Goal: Information Seeking & Learning: Learn about a topic

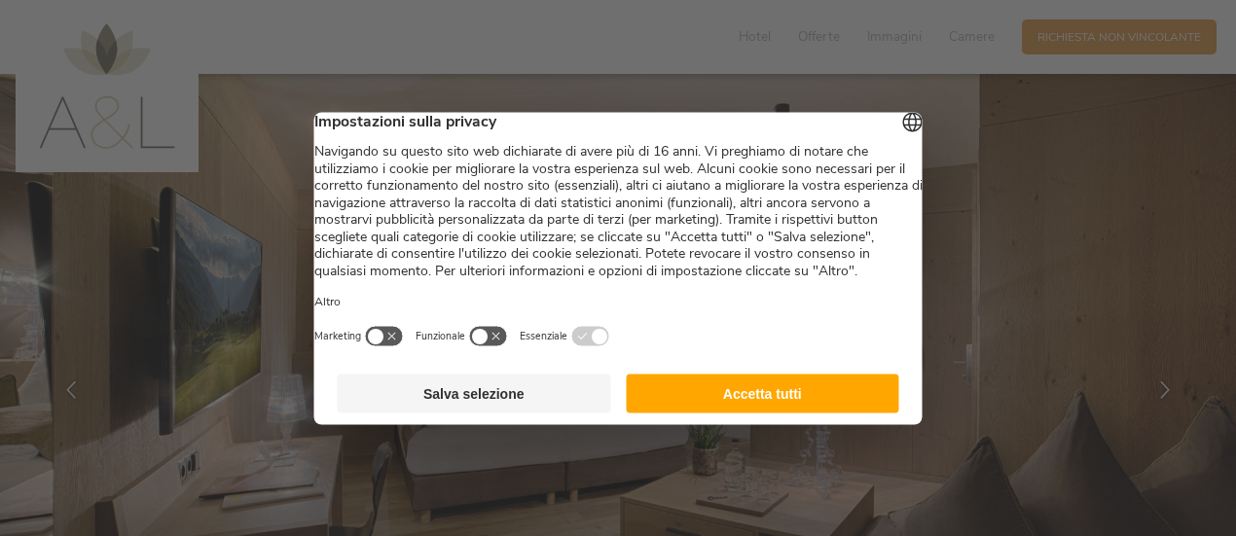
click at [537, 411] on button "Salva selezione" at bounding box center [474, 393] width 273 height 39
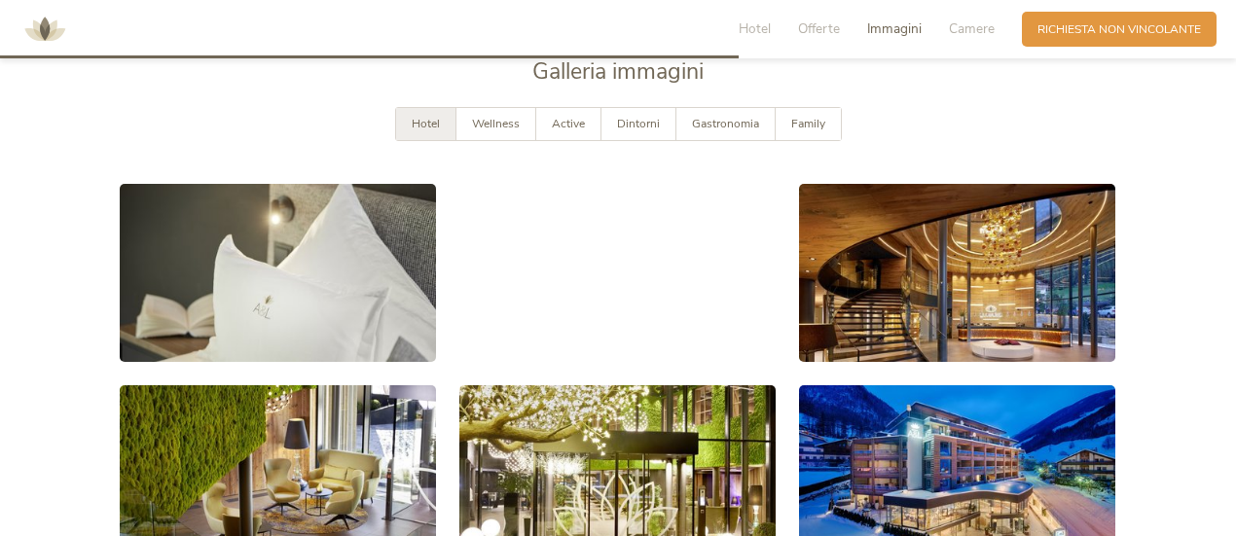
scroll to position [2933, 0]
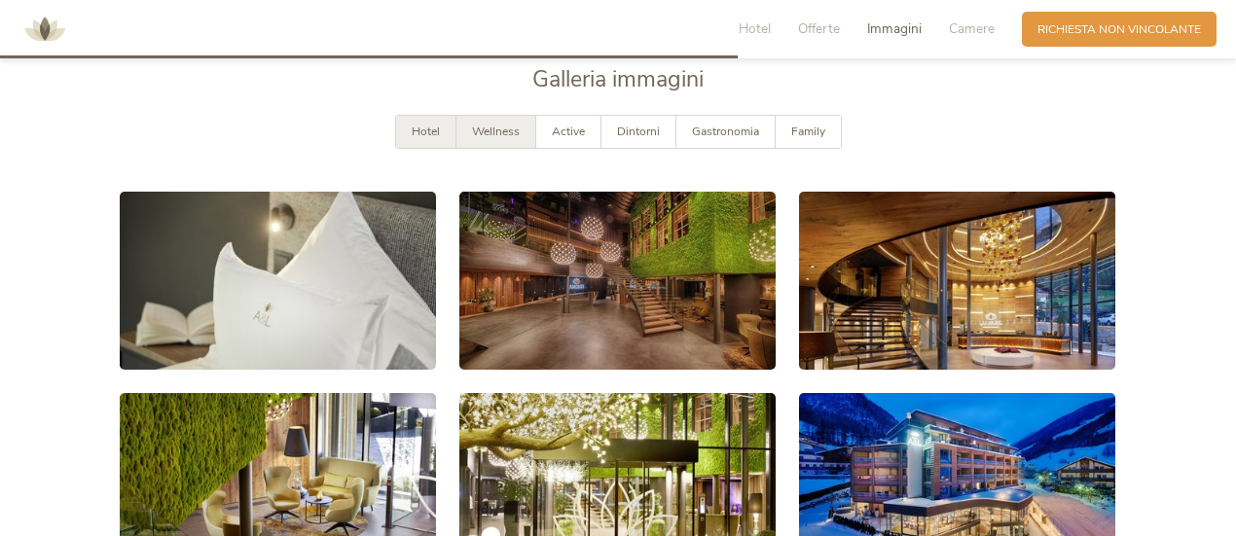
click at [524, 124] on div "Wellness" at bounding box center [496, 132] width 80 height 32
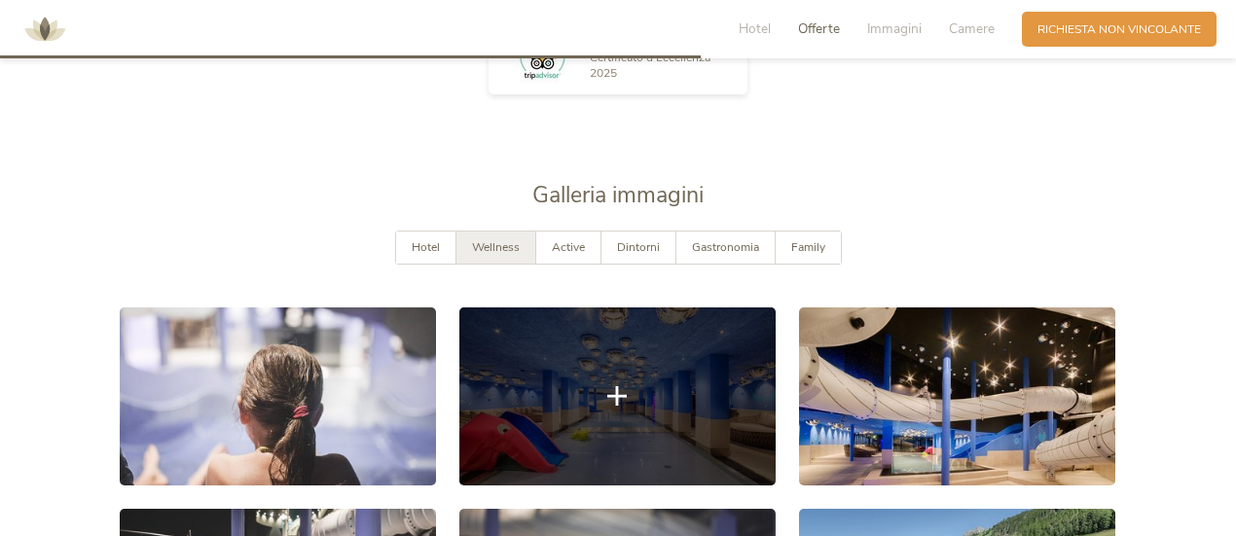
scroll to position [2811, 0]
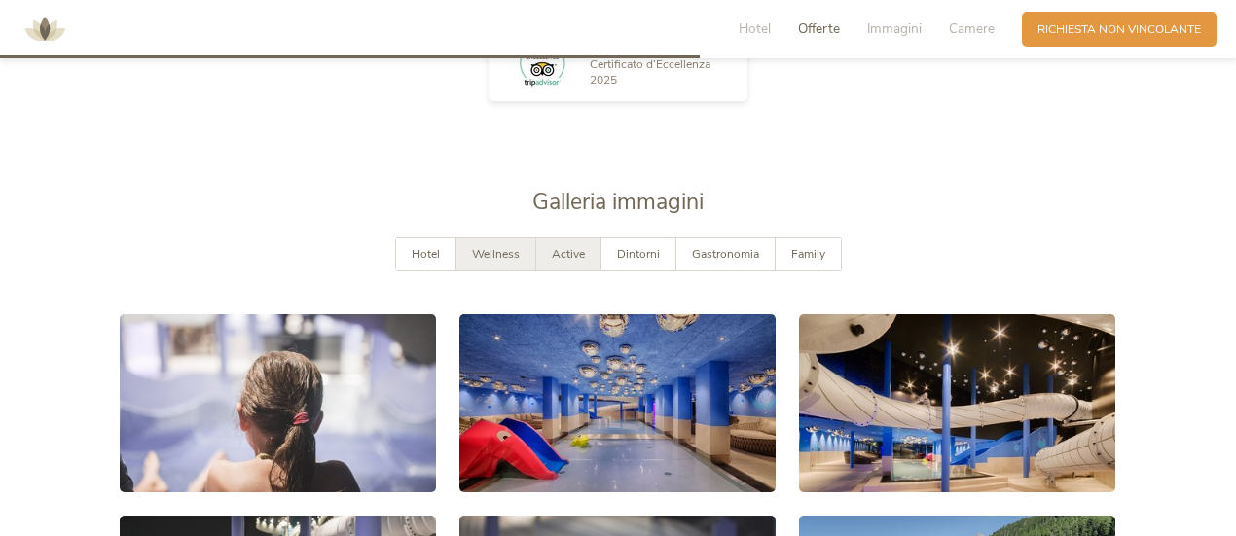
click at [576, 250] on span "Active" at bounding box center [568, 254] width 33 height 16
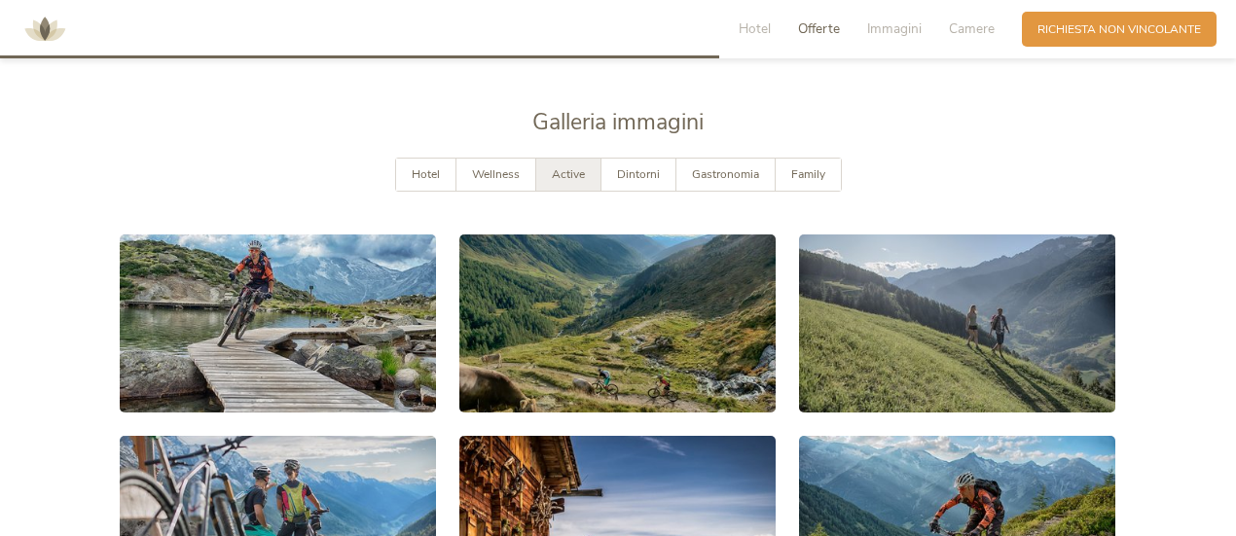
scroll to position [2887, 0]
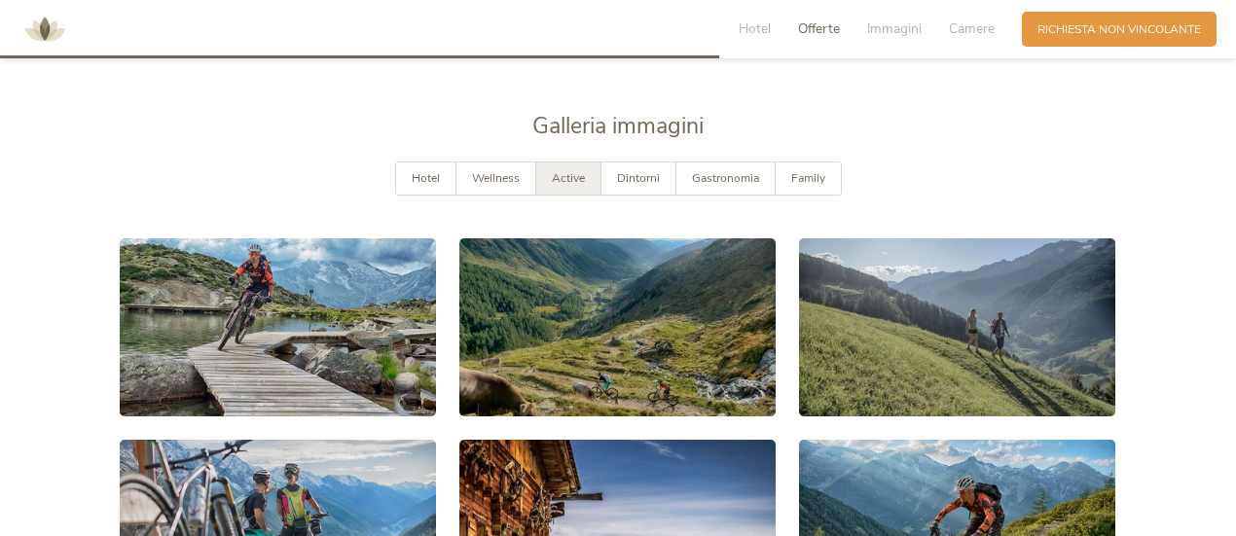
click at [628, 156] on div "Galleria immagini" at bounding box center [618, 136] width 996 height 51
click at [628, 172] on span "Dintorni" at bounding box center [638, 178] width 43 height 16
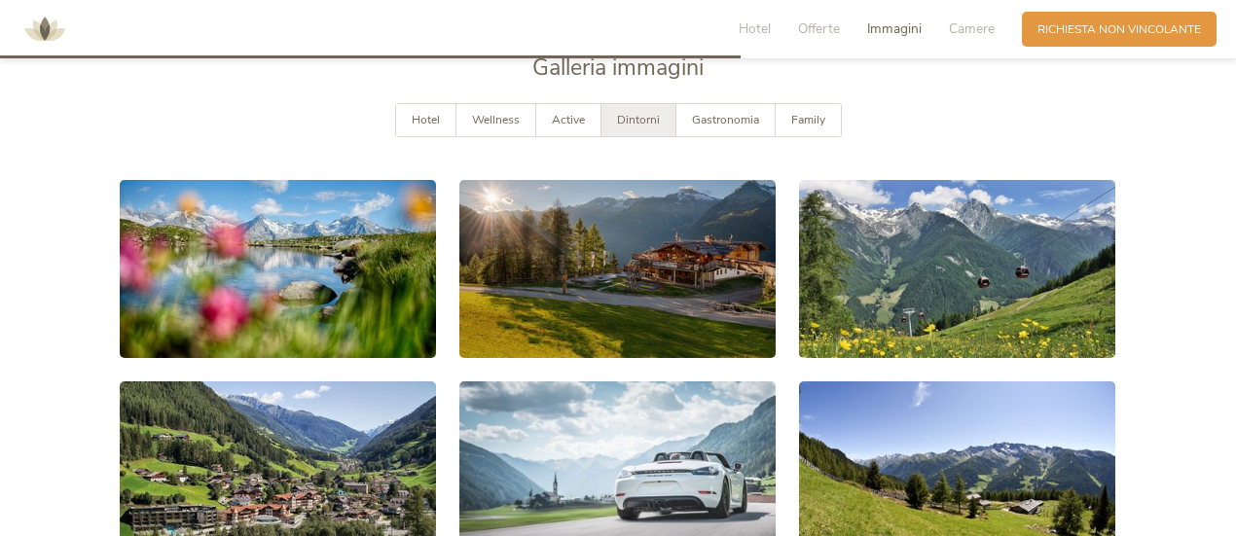
scroll to position [2943, 0]
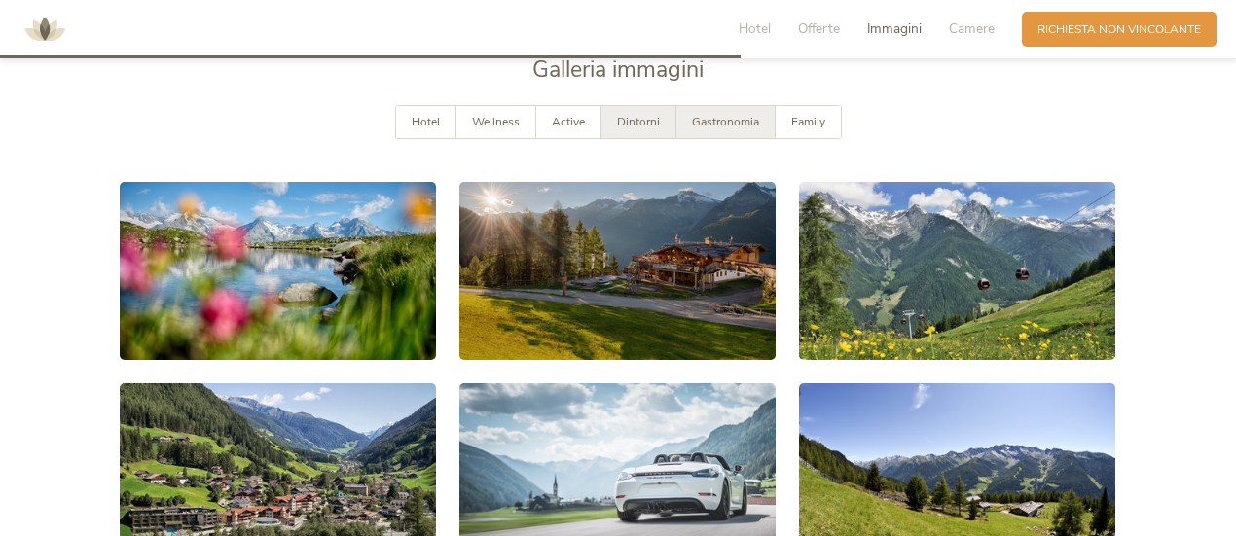
click at [717, 127] on div "Gastronomia" at bounding box center [725, 122] width 99 height 32
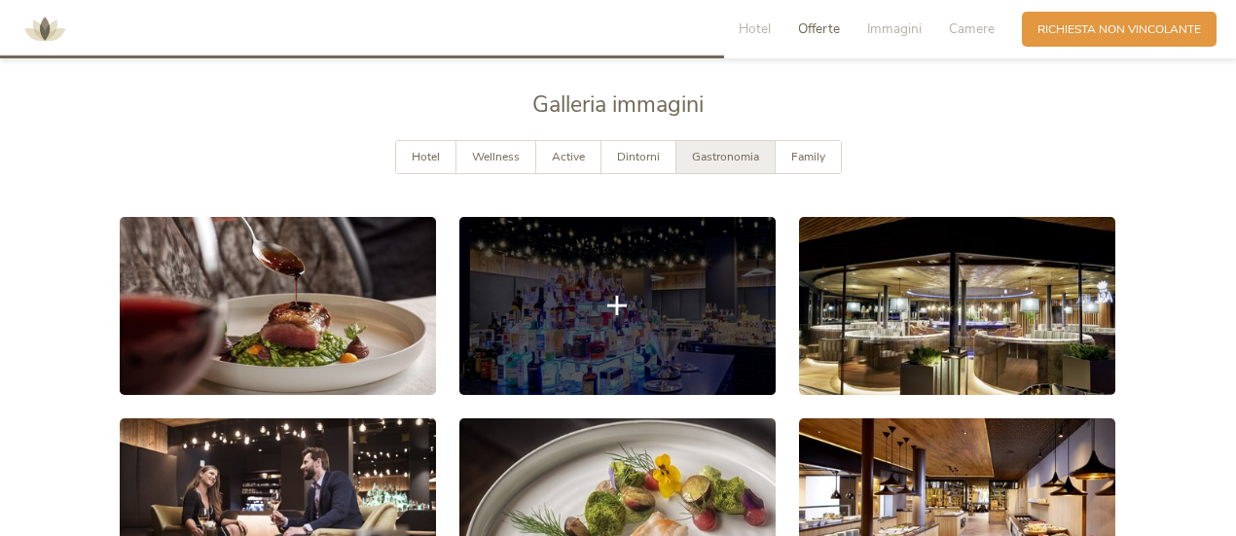
scroll to position [2899, 0]
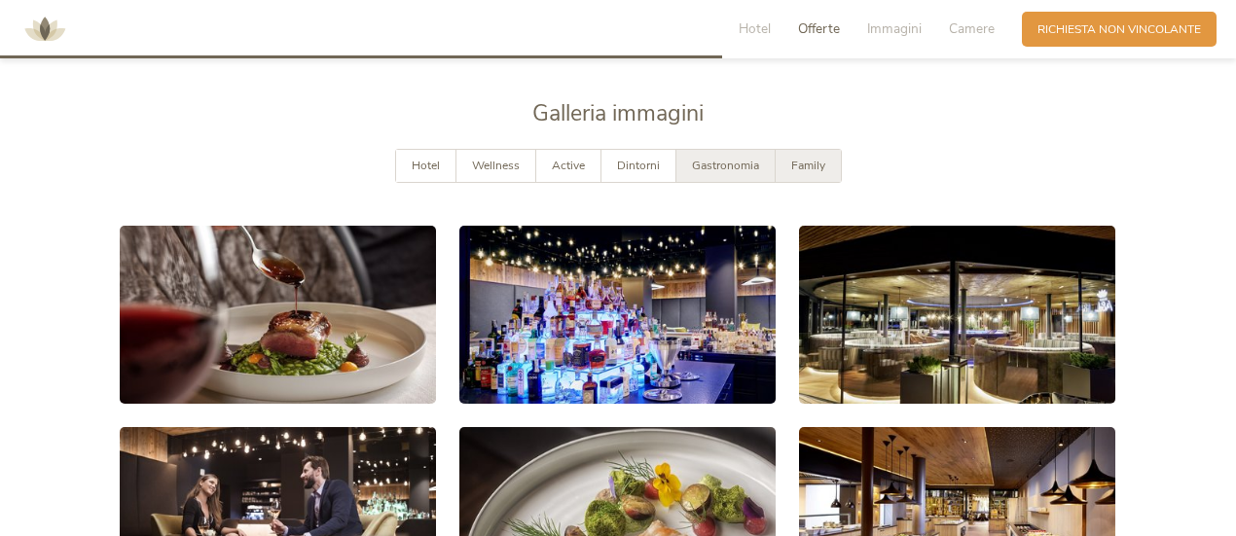
click at [812, 150] on div "Family" at bounding box center [807, 166] width 65 height 32
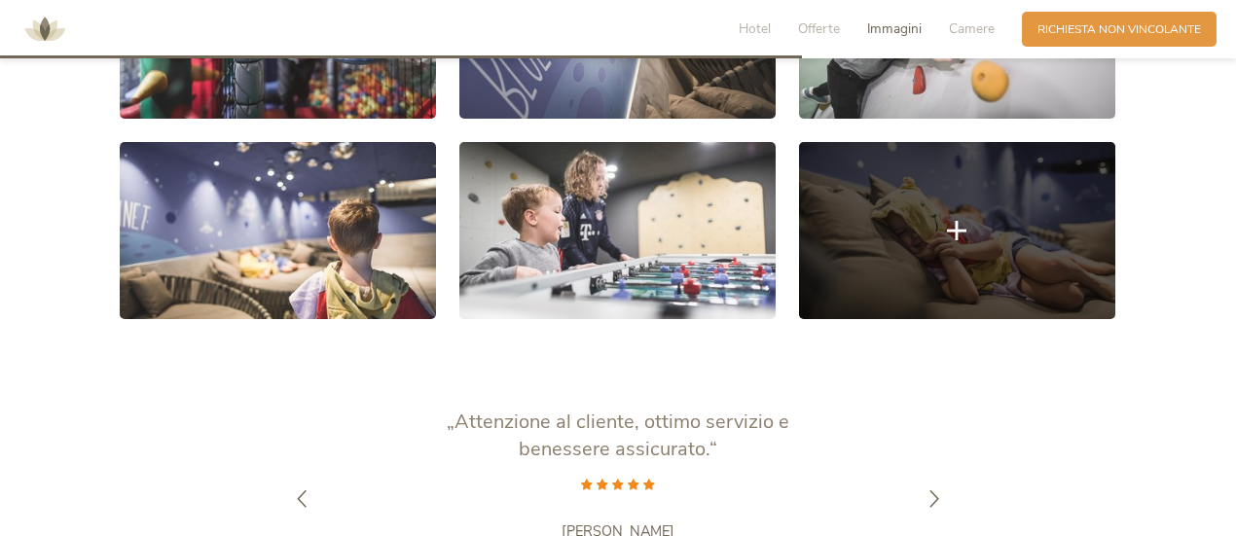
scroll to position [3183, 0]
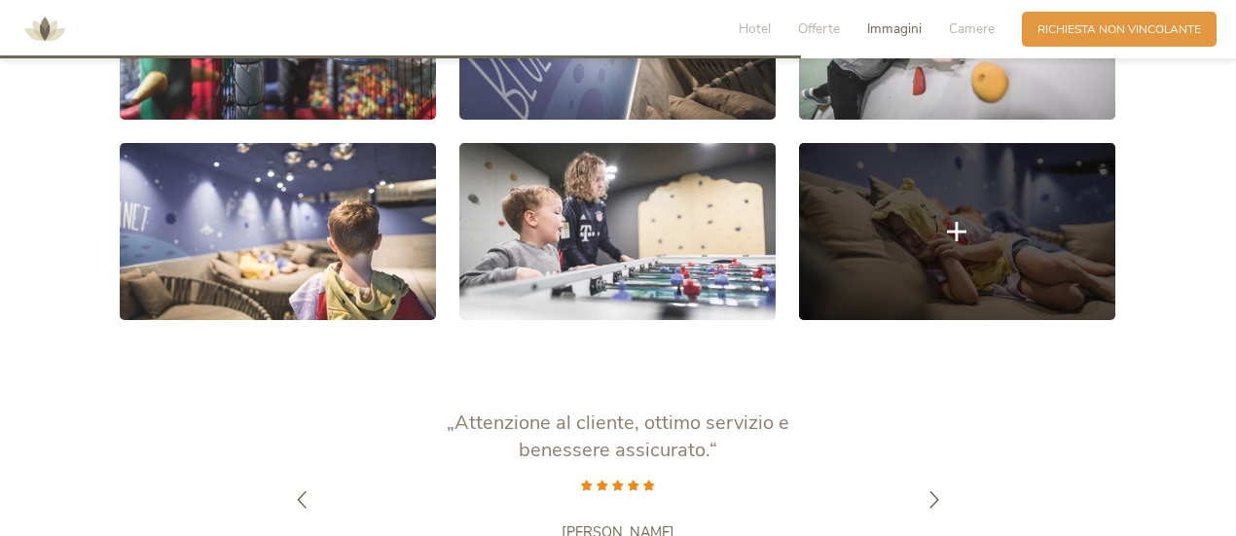
click at [1027, 263] on link at bounding box center [957, 232] width 316 height 178
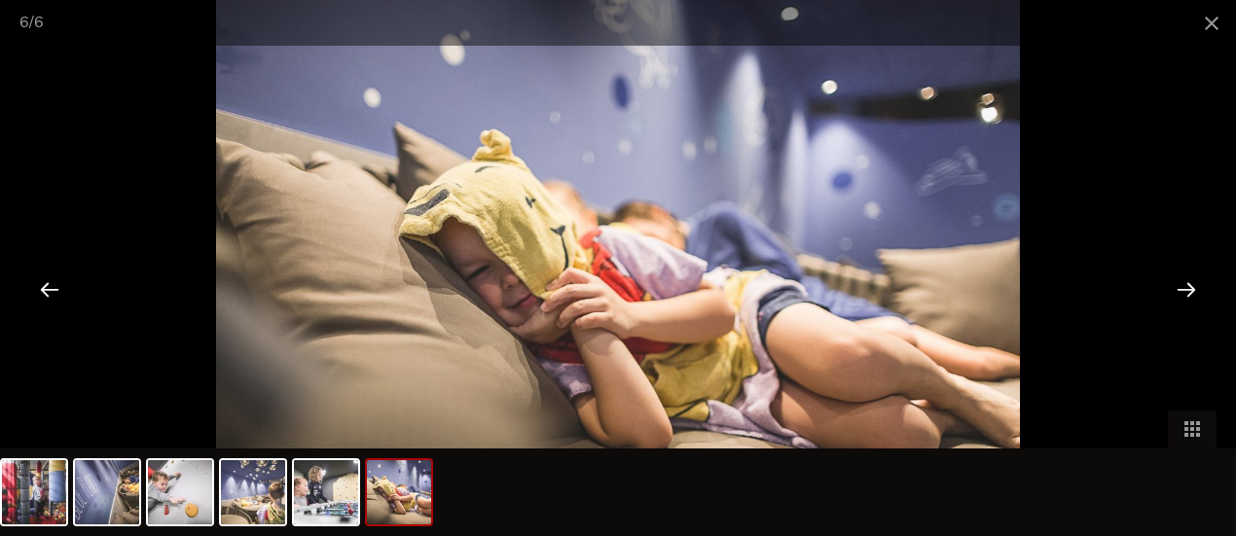
click at [1188, 288] on div at bounding box center [1186, 289] width 60 height 60
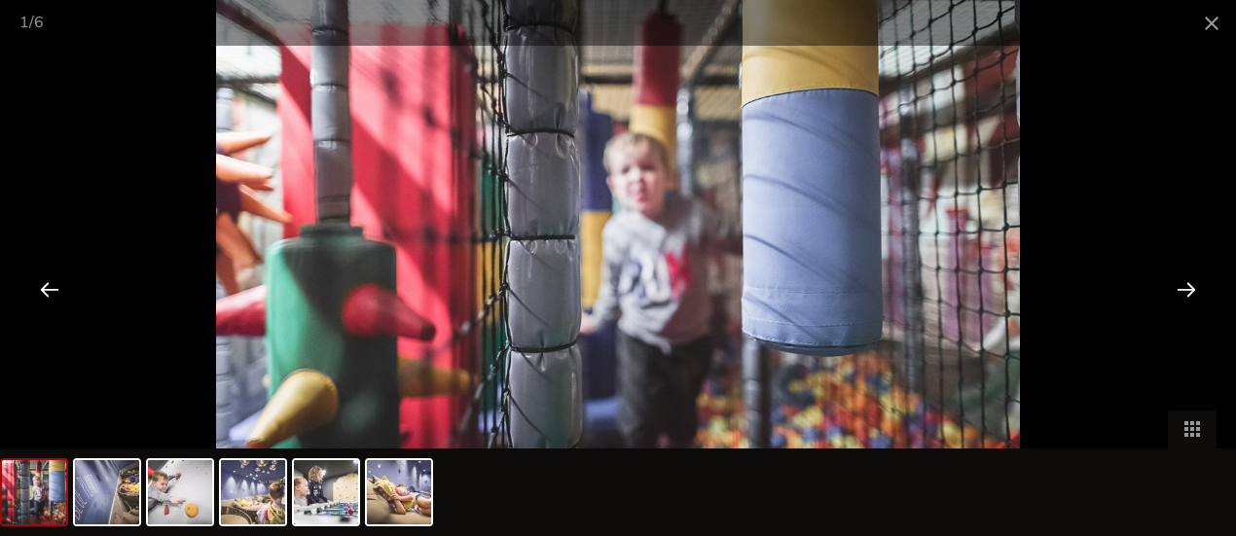
click at [1193, 252] on div at bounding box center [618, 268] width 1236 height 536
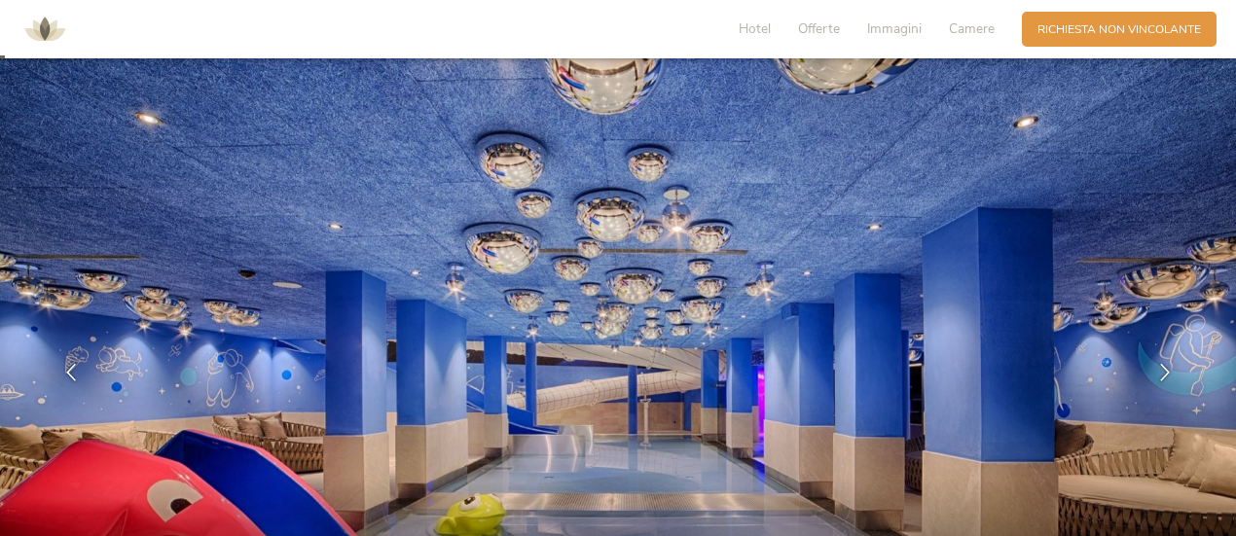
scroll to position [19, 0]
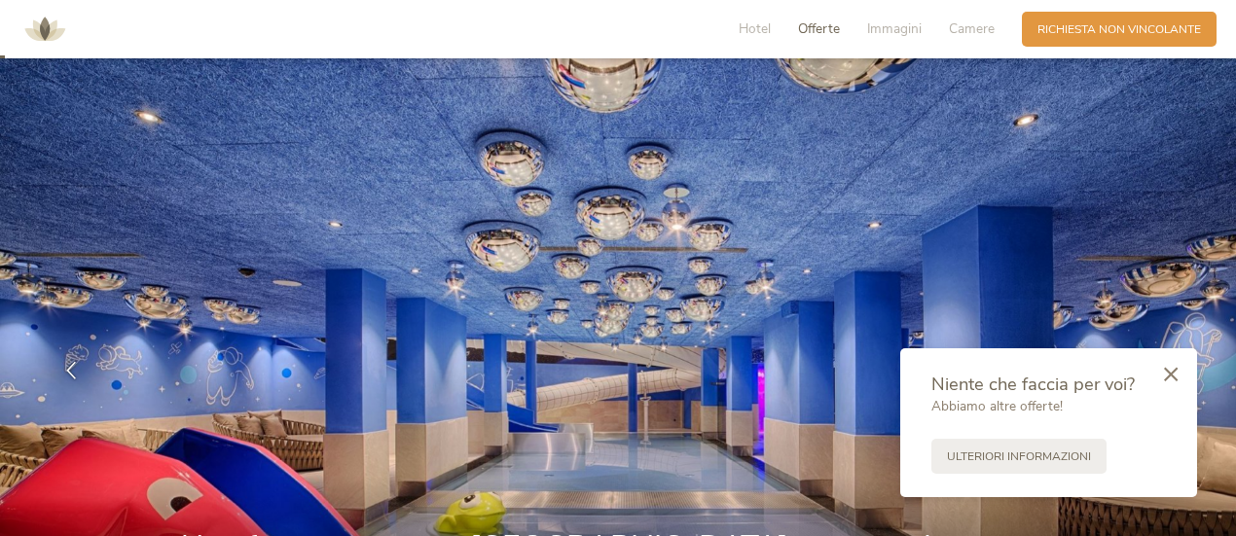
click at [817, 32] on span "Offerte" at bounding box center [819, 28] width 42 height 18
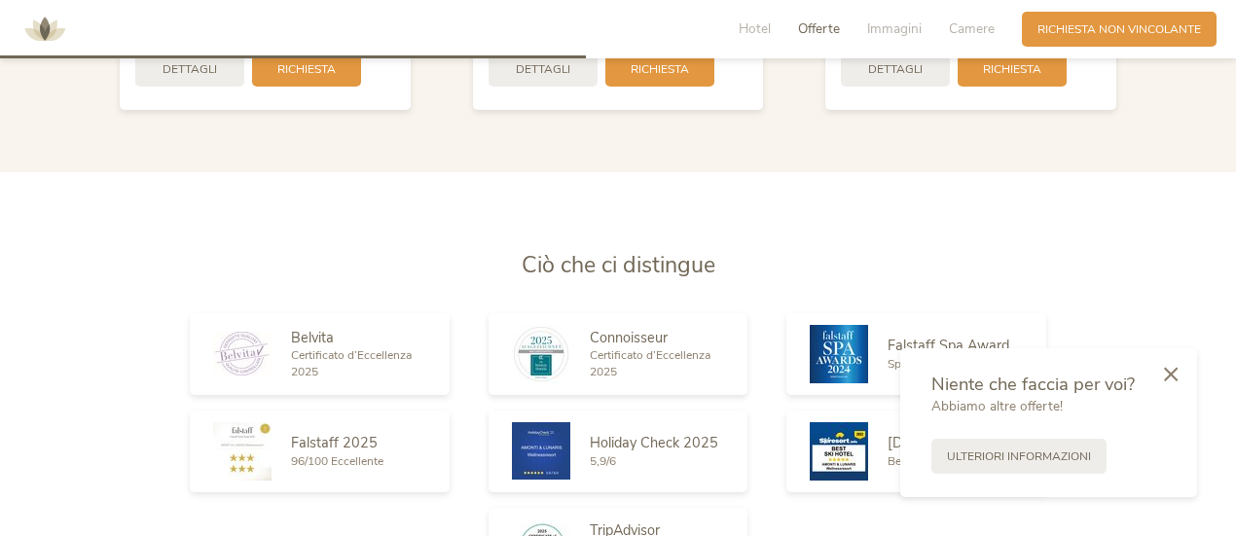
scroll to position [2330, 0]
